Goal: Navigation & Orientation: Find specific page/section

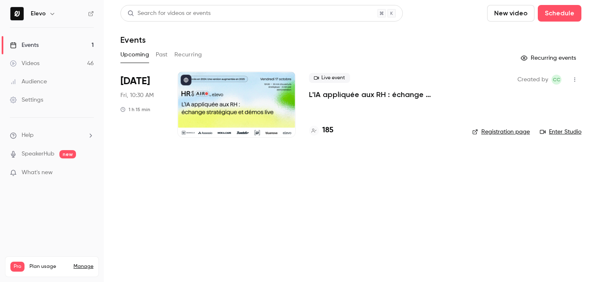
click at [327, 131] on h4 "185" at bounding box center [327, 130] width 11 height 11
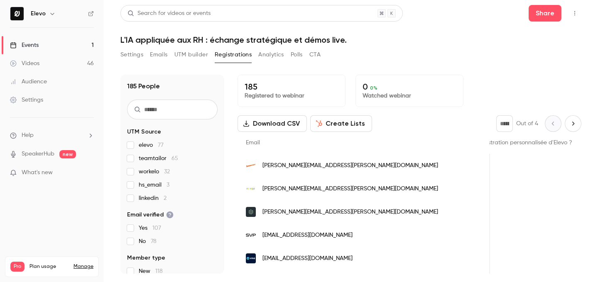
scroll to position [0, 806]
click at [82, 40] on link "Events 1" at bounding box center [52, 45] width 104 height 18
